Goal: Obtain resource: Obtain resource

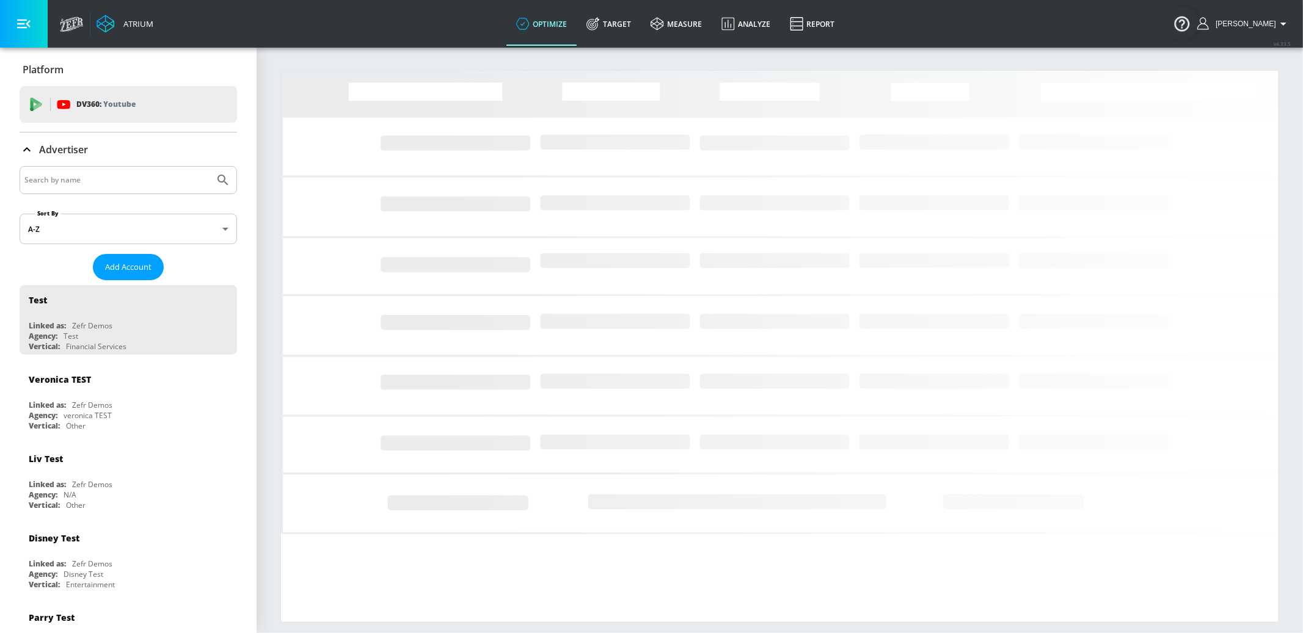
click at [107, 184] on input "Search by name" at bounding box center [116, 180] width 185 height 16
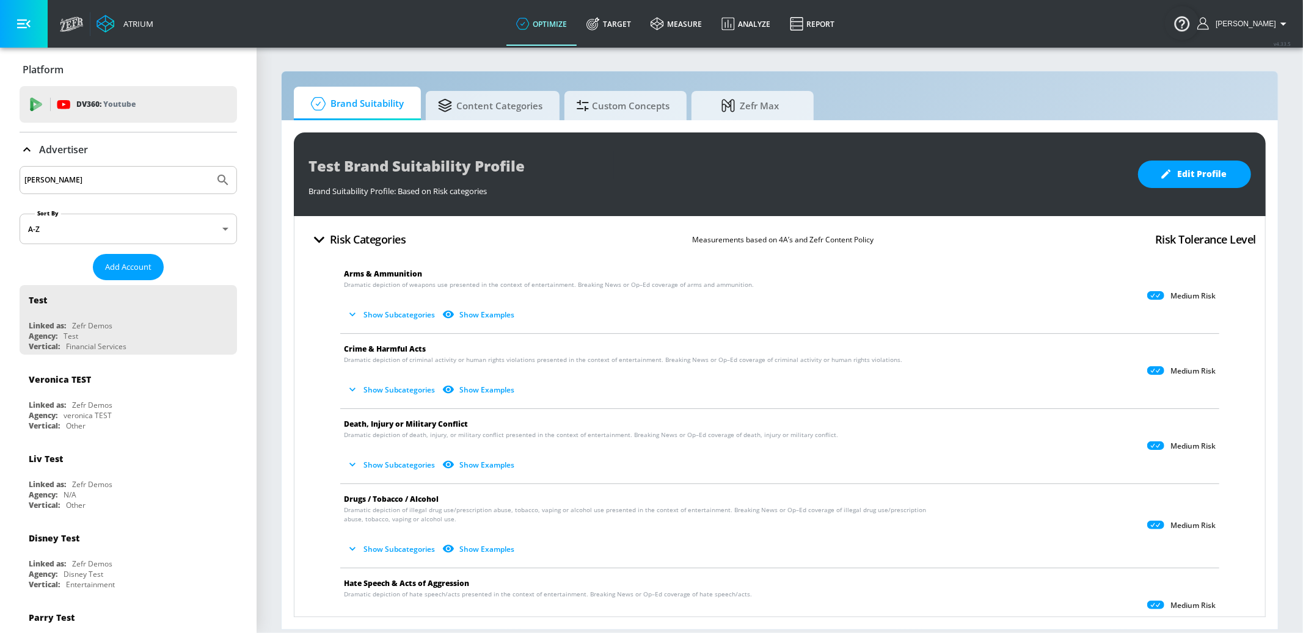
type input "[PERSON_NAME]"
click at [210, 167] on button "Submit Search" at bounding box center [223, 180] width 27 height 27
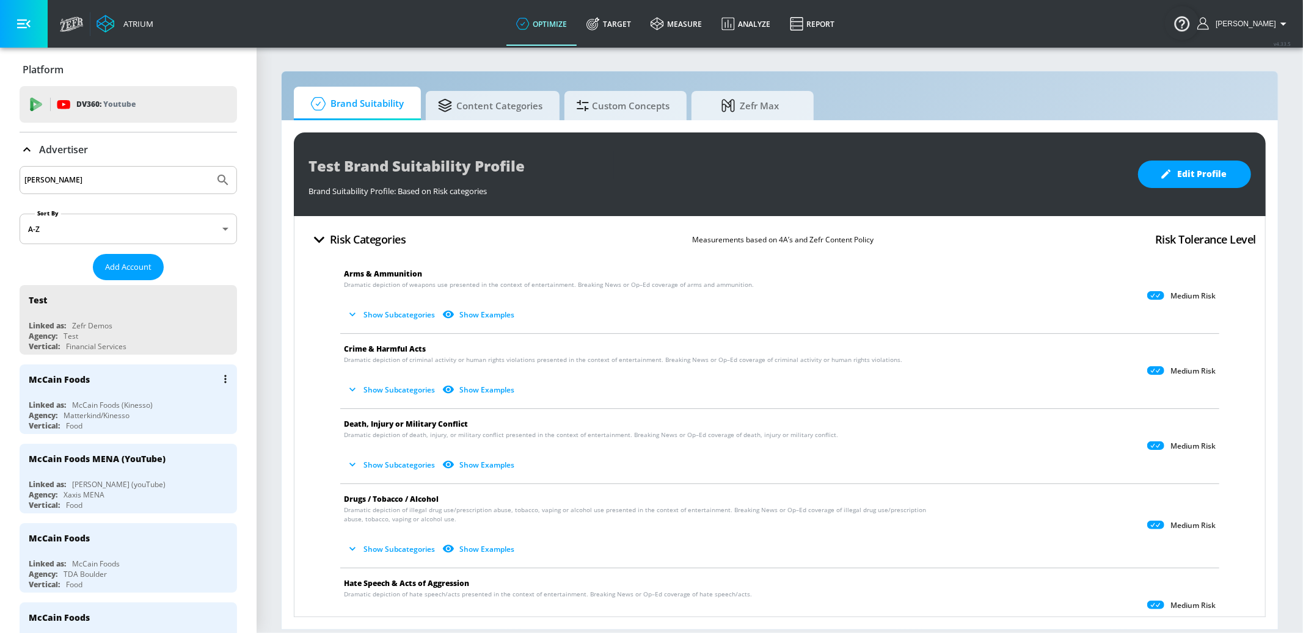
click at [164, 377] on div "McCain Foods" at bounding box center [131, 379] width 205 height 29
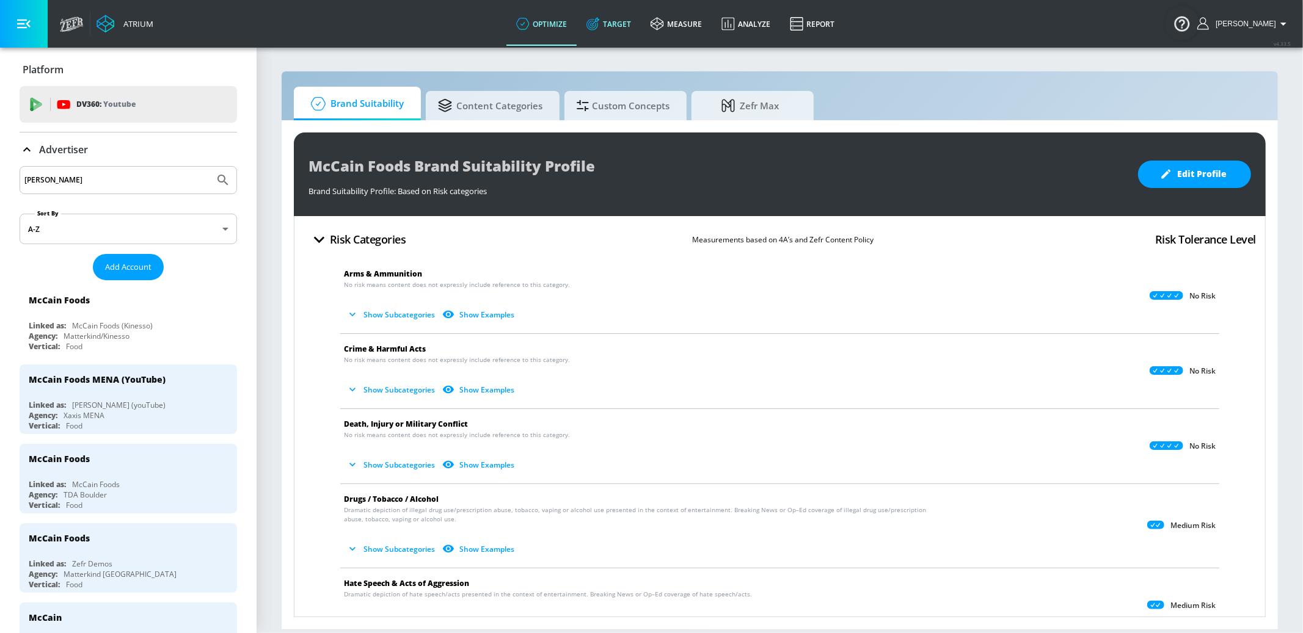
click at [616, 10] on link "Target" at bounding box center [609, 24] width 64 height 44
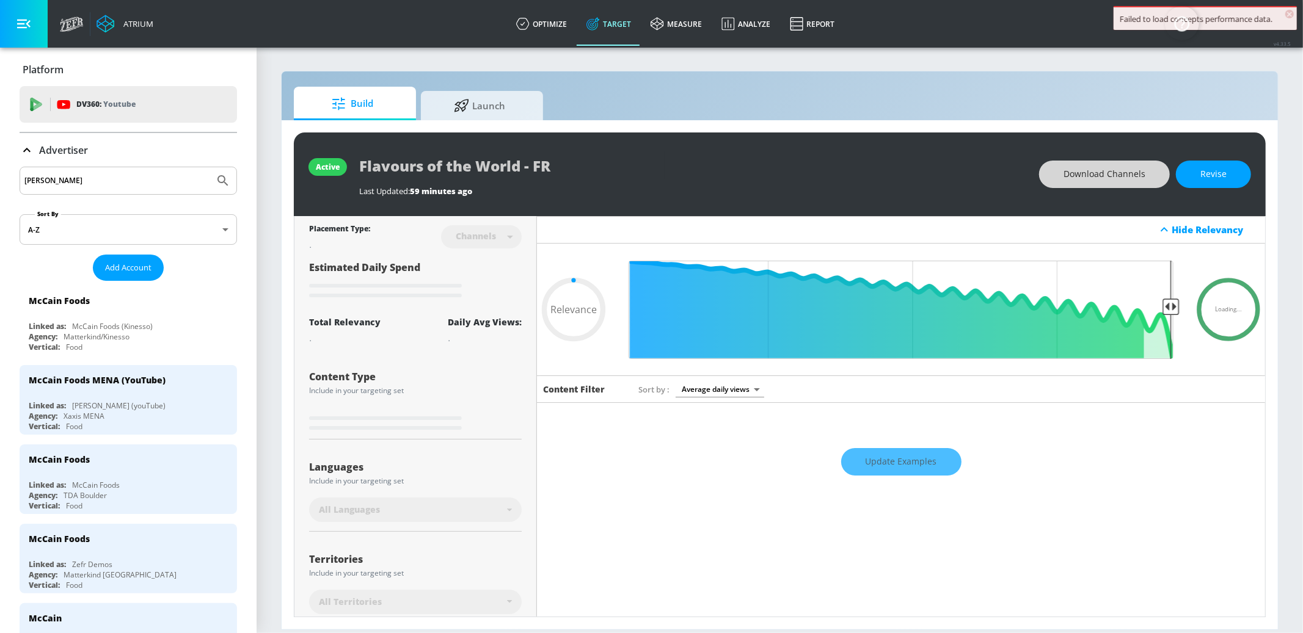
type input "0.5"
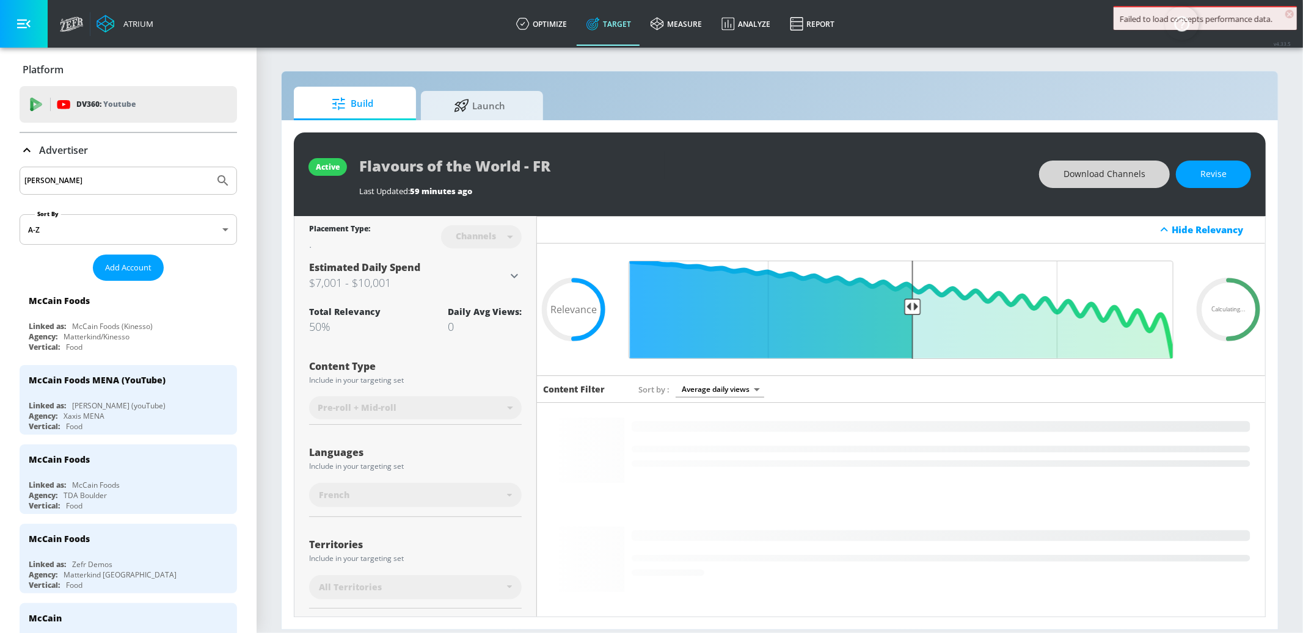
click at [1104, 180] on span "Download Channels" at bounding box center [1105, 174] width 82 height 15
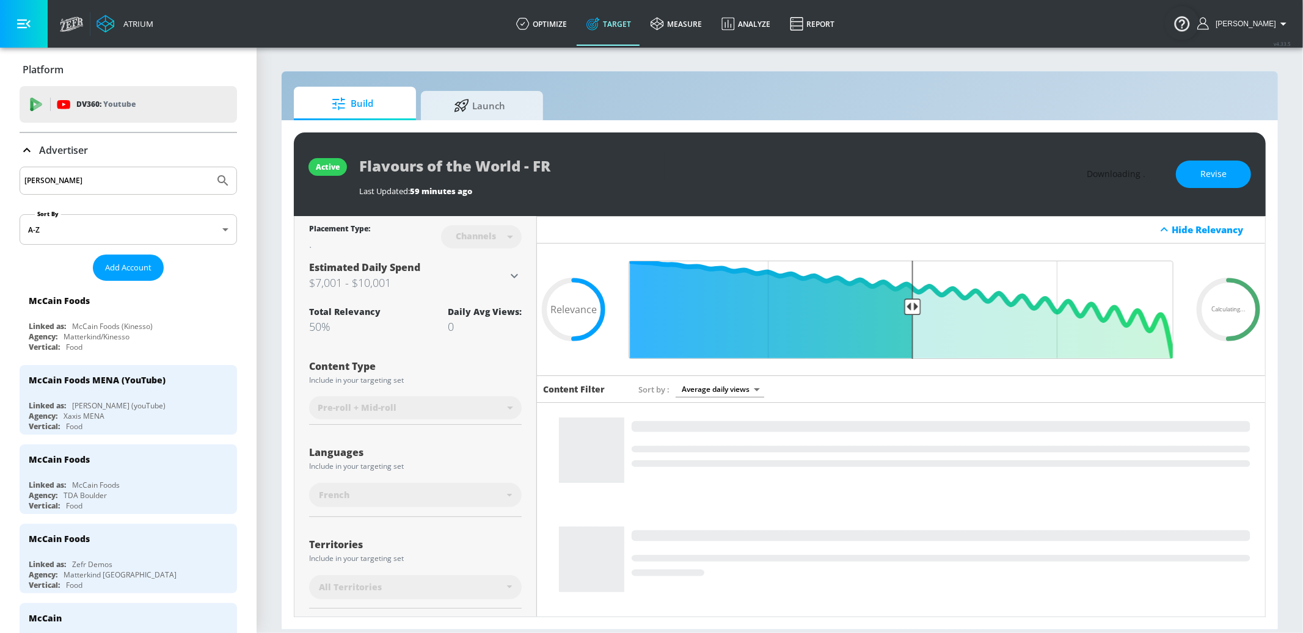
click at [37, 150] on div "Advertiser" at bounding box center [54, 150] width 68 height 15
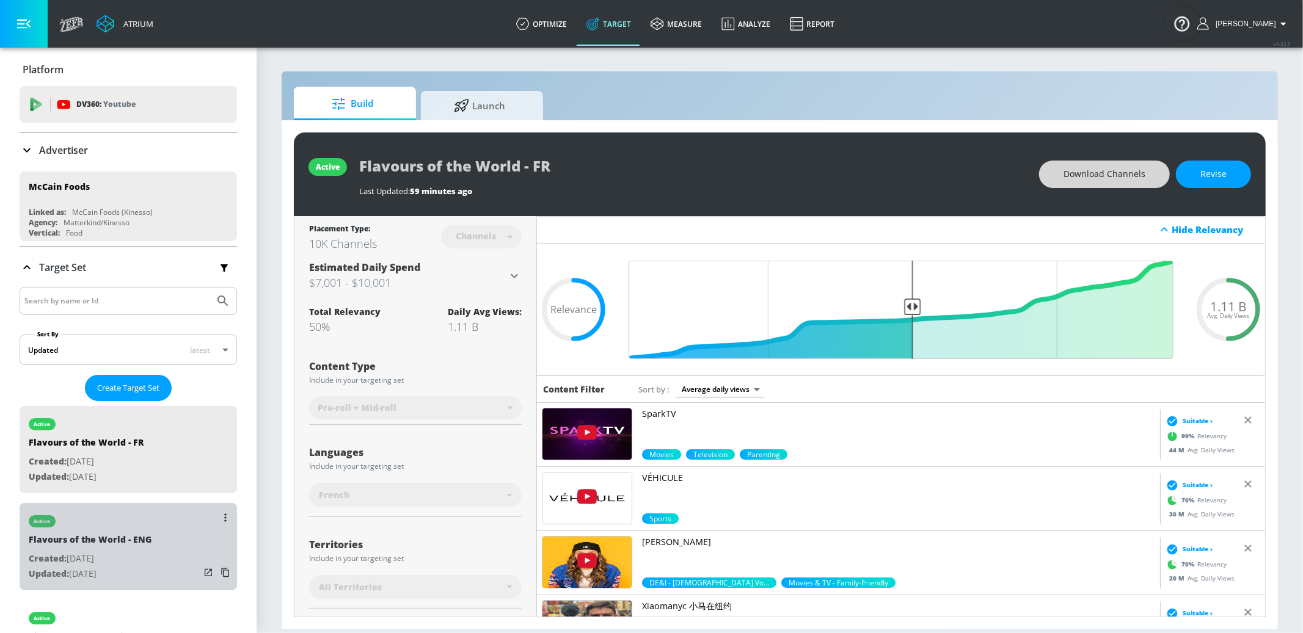
click at [145, 553] on p "Created: [DATE]" at bounding box center [90, 559] width 123 height 15
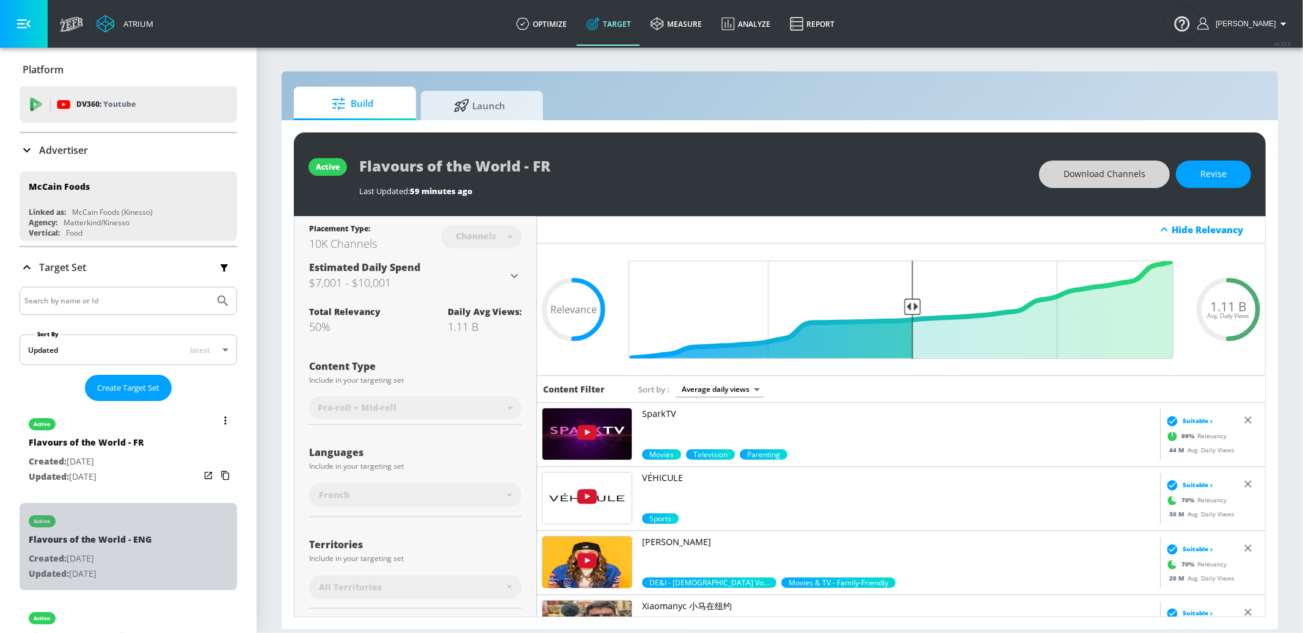
type input "Flavours of the World - ENG"
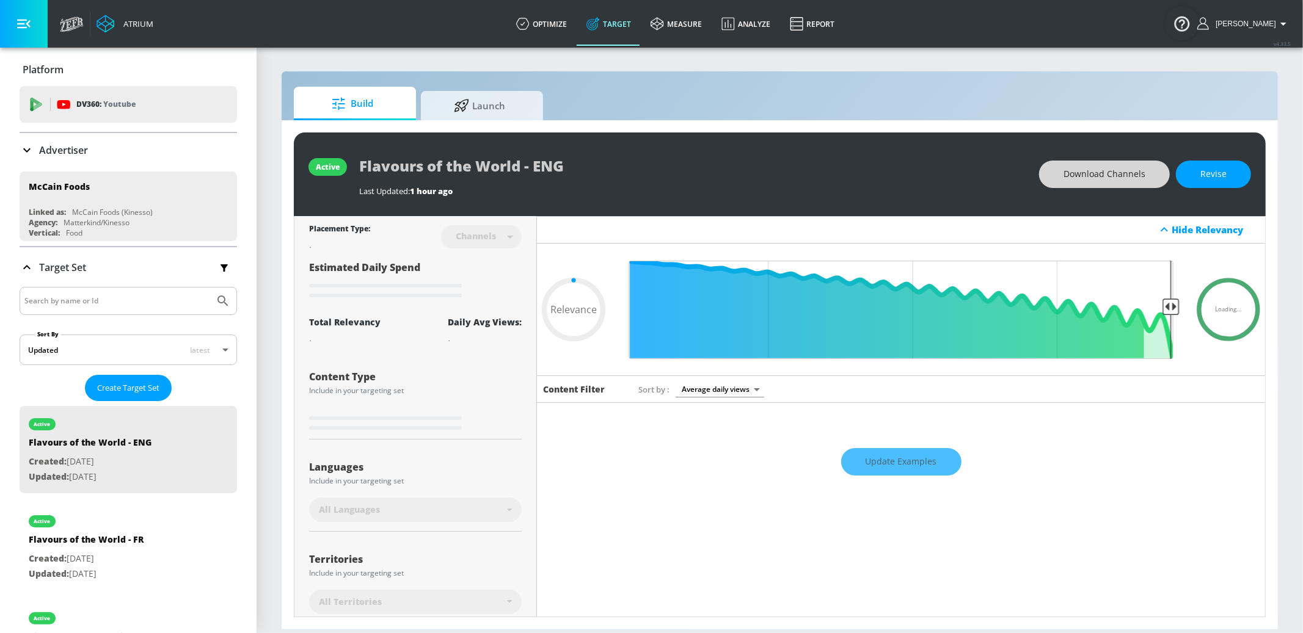
click at [1095, 173] on span "Download Channels" at bounding box center [1105, 174] width 82 height 15
type input "0.6"
